Goal: Navigation & Orientation: Find specific page/section

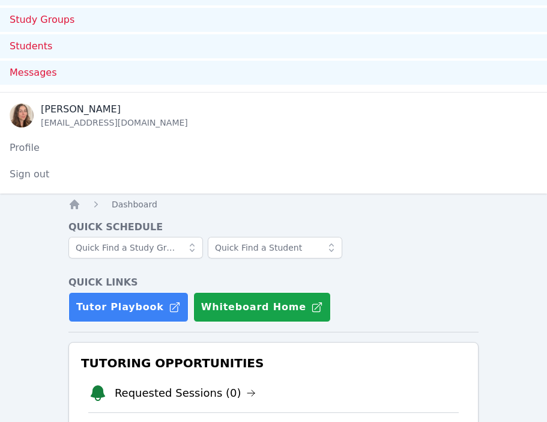
scroll to position [52, 0]
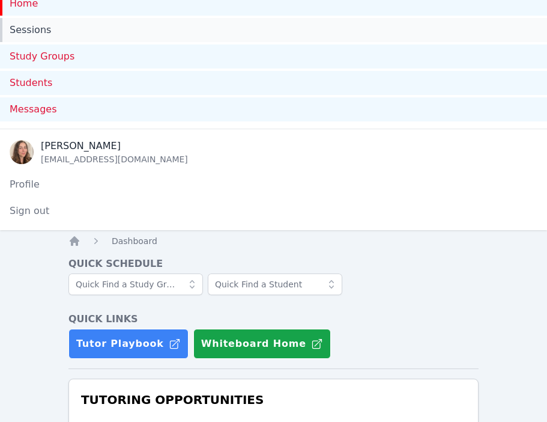
click at [40, 29] on link "Sessions" at bounding box center [273, 30] width 547 height 24
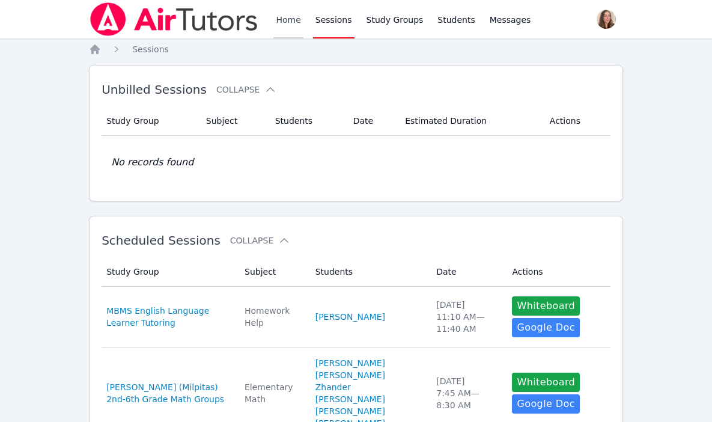
click at [297, 14] on link "Home" at bounding box center [287, 19] width 29 height 38
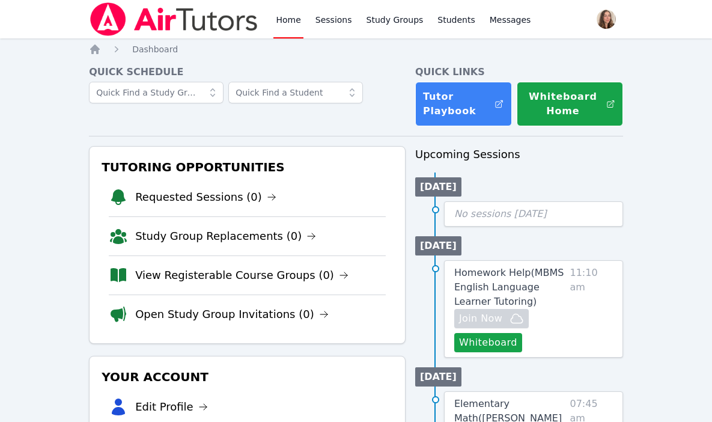
click at [115, 24] on img at bounding box center [174, 19] width 170 height 34
